Goal: Book appointment/travel/reservation

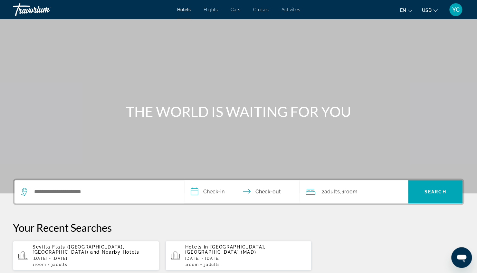
click at [434, 10] on icon "Change currency" at bounding box center [435, 10] width 5 height 5
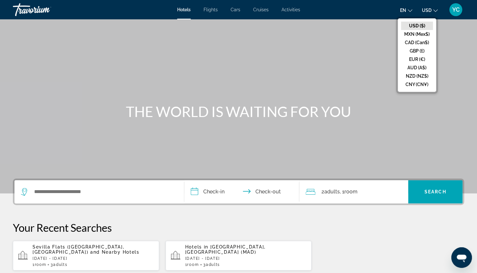
click at [434, 10] on icon "Change currency" at bounding box center [435, 10] width 5 height 5
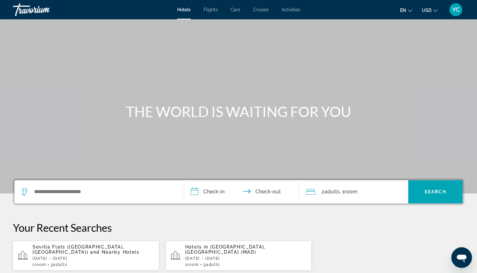
click at [455, 9] on span "YC" at bounding box center [455, 9] width 7 height 6
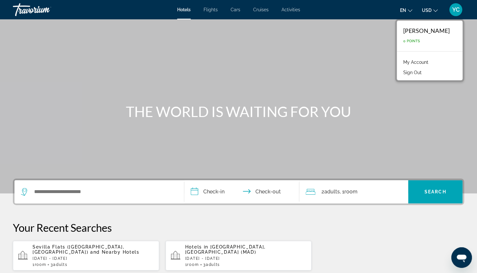
click at [455, 9] on span "YC" at bounding box center [455, 9] width 7 height 6
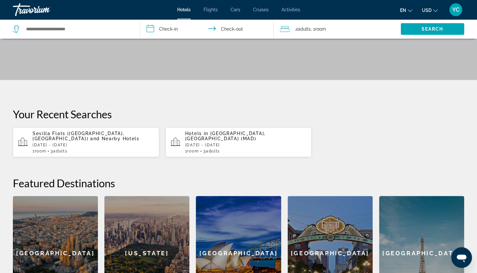
scroll to position [97, 0]
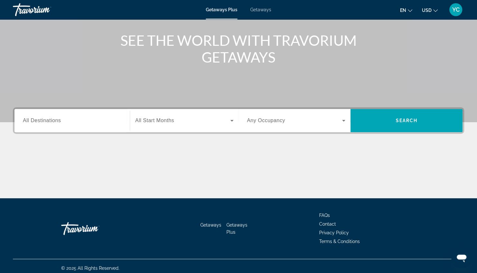
scroll to position [75, 0]
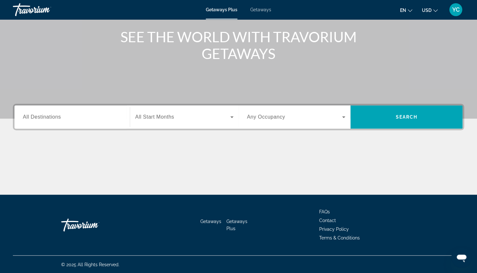
click at [68, 114] on input "Destination All Destinations" at bounding box center [72, 117] width 99 height 8
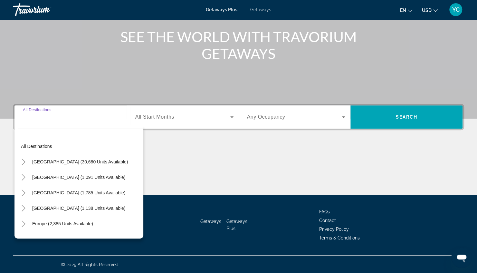
click at [68, 114] on input "Destination All Destinations" at bounding box center [72, 117] width 99 height 8
click at [51, 122] on div "Search widget" at bounding box center [72, 117] width 99 height 18
click at [70, 119] on input "Destination All Destinations" at bounding box center [72, 117] width 99 height 8
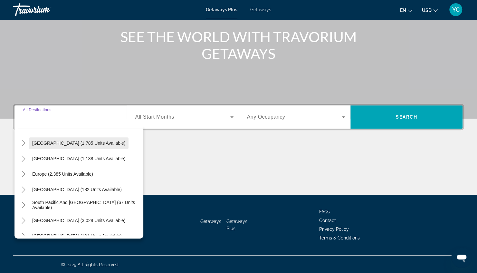
scroll to position [64, 0]
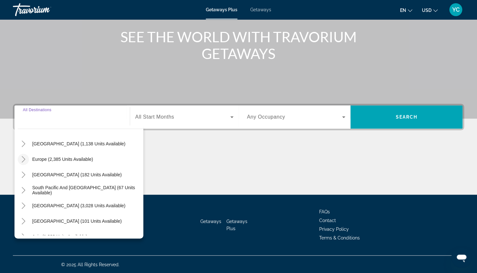
click at [22, 157] on icon "Toggle Europe (2,385 units available)" at bounding box center [23, 159] width 6 height 6
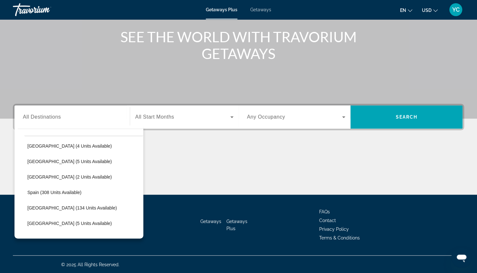
scroll to position [242, 0]
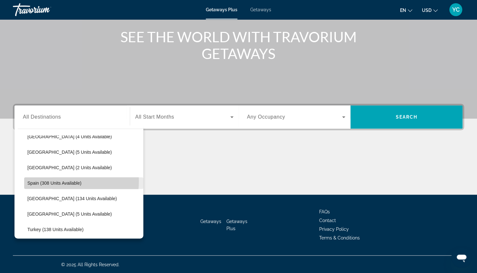
click at [54, 181] on span "Spain (308 units available)" at bounding box center [54, 182] width 54 height 5
type input "**********"
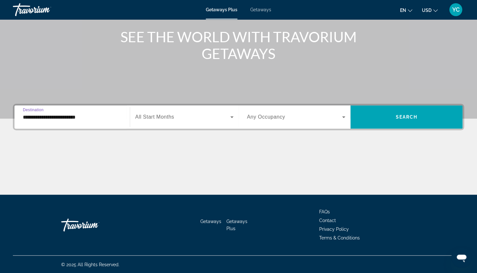
click at [167, 114] on span "All Start Months" at bounding box center [154, 116] width 39 height 5
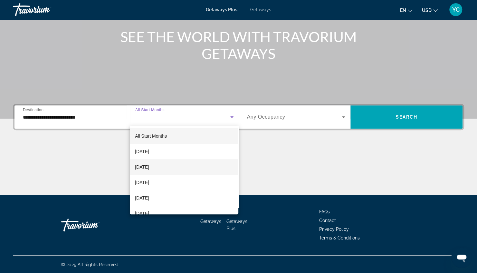
click at [164, 168] on mat-option "October 2025" at bounding box center [184, 166] width 109 height 15
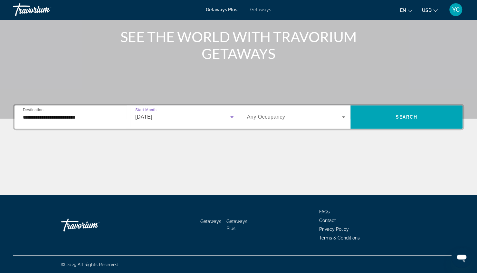
click at [309, 115] on span "Search widget" at bounding box center [294, 117] width 95 height 8
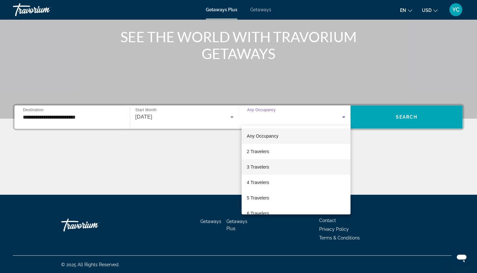
click at [258, 168] on span "3 Travelers" at bounding box center [258, 167] width 22 height 8
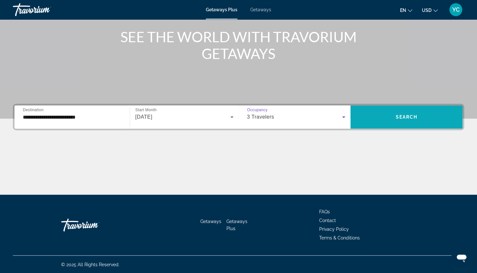
click at [394, 109] on span "Search widget" at bounding box center [406, 116] width 112 height 23
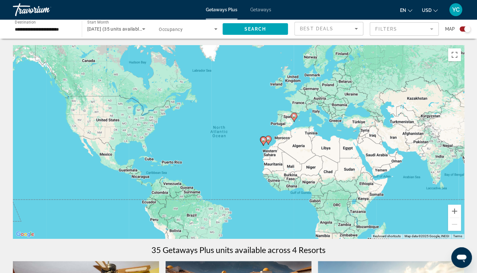
click at [296, 115] on image "Main content" at bounding box center [294, 116] width 4 height 4
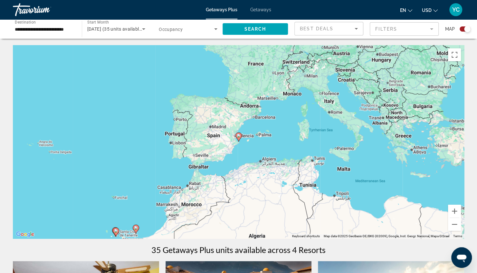
click at [240, 136] on image "Main content" at bounding box center [239, 136] width 4 height 4
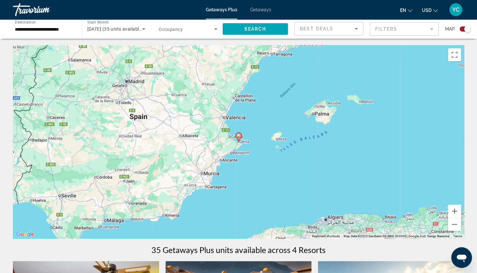
click at [240, 134] on image "Main content" at bounding box center [239, 136] width 4 height 4
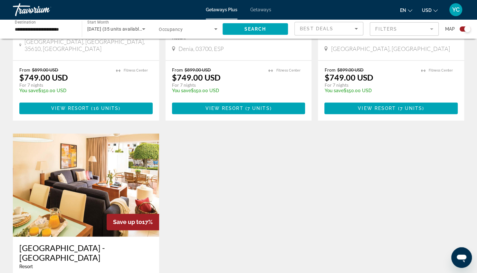
scroll to position [419, 0]
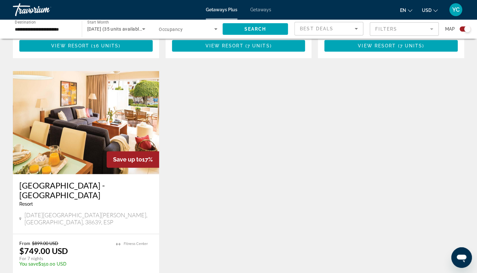
click at [251, 180] on div "Save up to 17% Castillo Beach Club Resort - This is an adults only resort Antig…" at bounding box center [239, 74] width 458 height 464
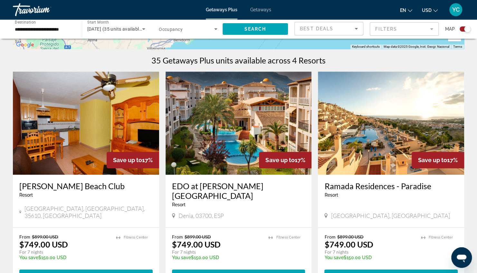
scroll to position [225, 0]
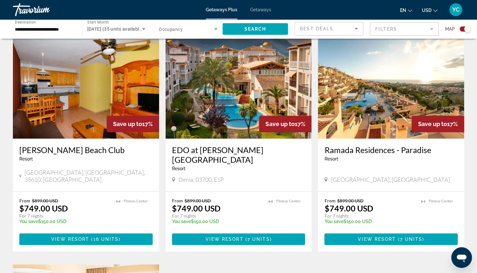
click at [137, 32] on div "October 2025 (35 units available)" at bounding box center [114, 29] width 55 height 8
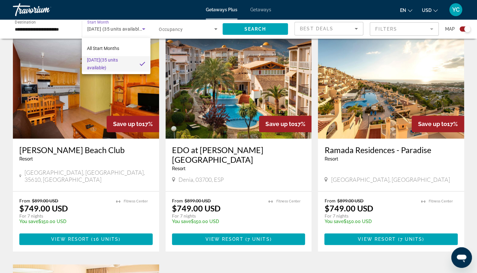
click at [137, 32] on div at bounding box center [238, 136] width 477 height 273
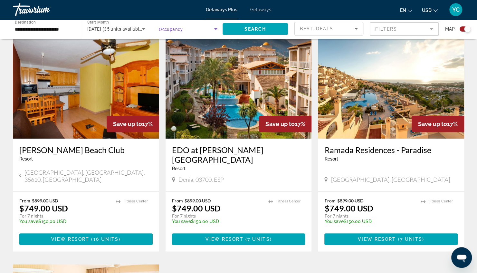
click at [200, 29] on span "Search widget" at bounding box center [186, 29] width 55 height 8
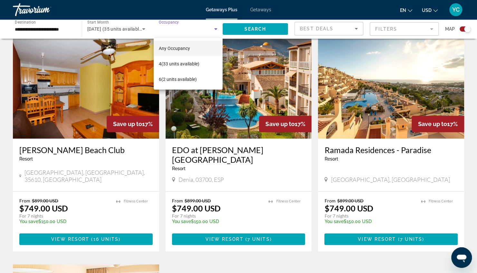
click at [173, 46] on span "Any Occupancy" at bounding box center [174, 48] width 31 height 5
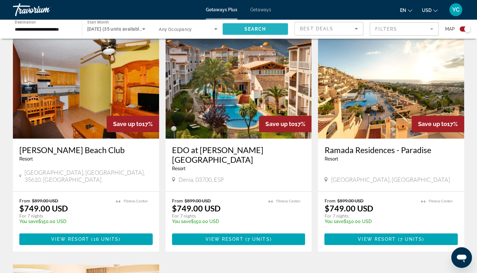
click at [251, 27] on span "Search" at bounding box center [255, 28] width 22 height 5
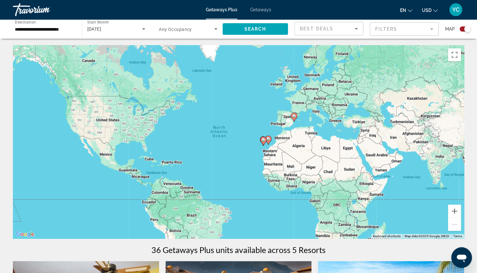
click at [247, 142] on div "To activate drag with keyboard, press Alt + Enter. Once in keyboard drag state,…" at bounding box center [238, 141] width 451 height 193
click at [263, 137] on icon "Main content" at bounding box center [263, 141] width 6 height 8
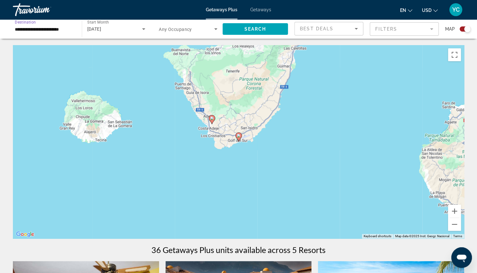
click at [53, 30] on input "**********" at bounding box center [44, 29] width 59 height 8
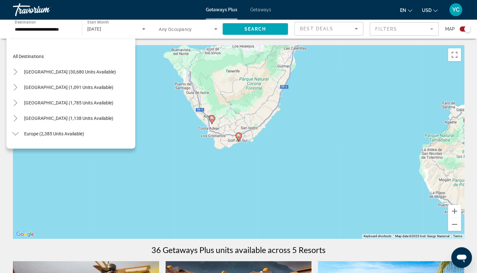
click at [29, 85] on span "Mexico (1,091 units available)" at bounding box center [68, 87] width 89 height 5
type input "**********"
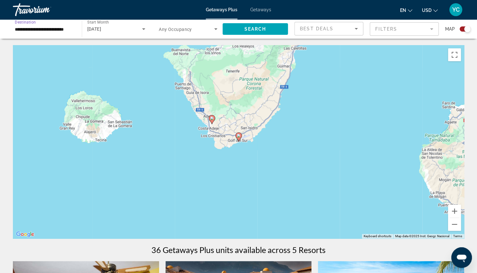
click at [139, 32] on div "October 2025" at bounding box center [114, 29] width 55 height 8
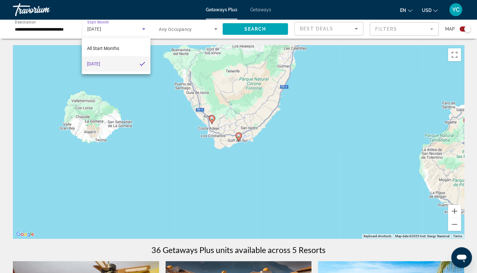
click at [139, 32] on div at bounding box center [238, 136] width 477 height 273
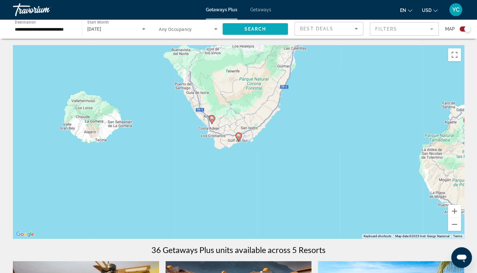
click at [251, 25] on span "Search widget" at bounding box center [256, 28] width 66 height 15
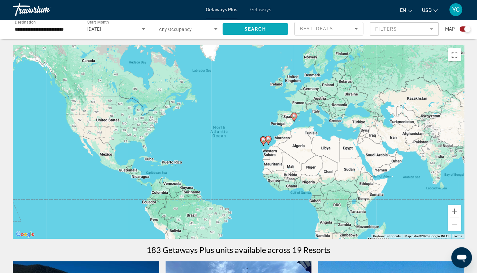
click at [248, 27] on span "Search" at bounding box center [255, 28] width 22 height 5
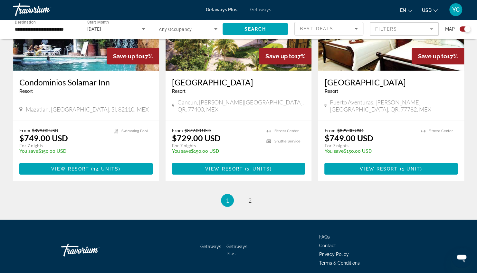
scroll to position [997, 0]
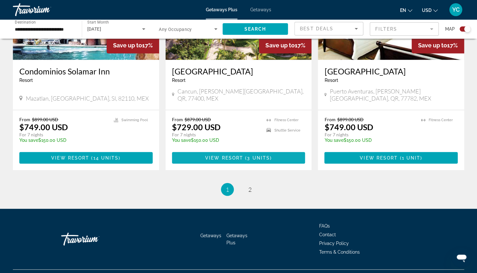
click at [248, 155] on span "3 units" at bounding box center [258, 157] width 23 height 5
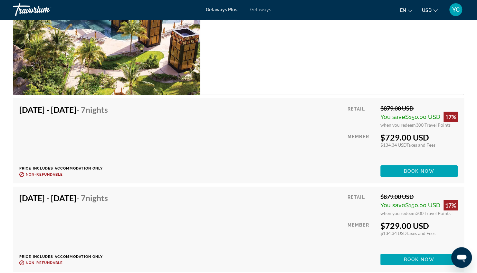
scroll to position [1095, 0]
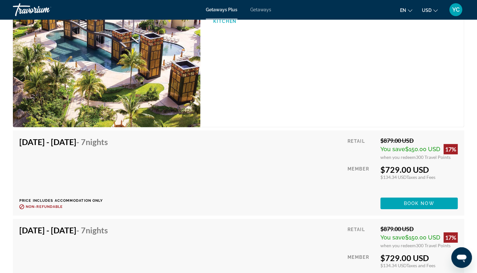
click at [422, 150] on span "$150.00 USD" at bounding box center [422, 149] width 35 height 7
click at [389, 143] on div "$879.00 USD" at bounding box center [418, 140] width 77 height 7
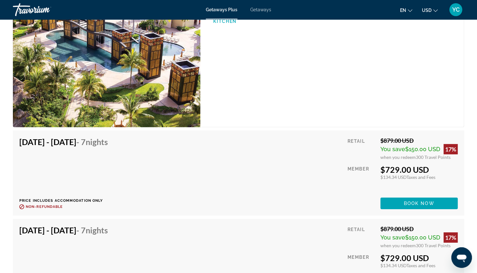
click at [387, 150] on span "You save" at bounding box center [392, 149] width 25 height 7
click at [355, 116] on div "Studio Unit (NO KITCHEN) Bedrooms Studio Max Occupancy 2 Kitchen" at bounding box center [332, 52] width 264 height 150
